Goal: Task Accomplishment & Management: Manage account settings

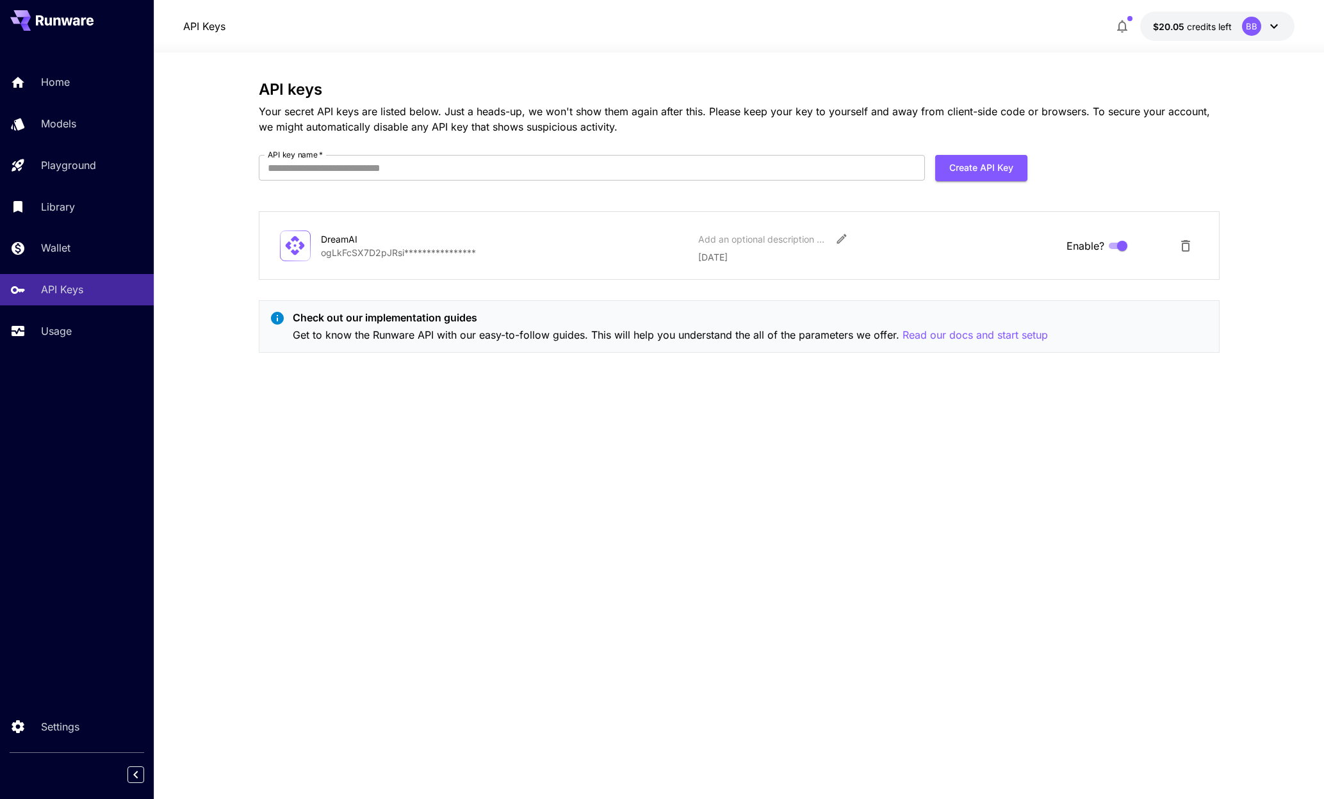
click at [893, 519] on div "**********" at bounding box center [739, 426] width 961 height 691
